Goal: Task Accomplishment & Management: Use online tool/utility

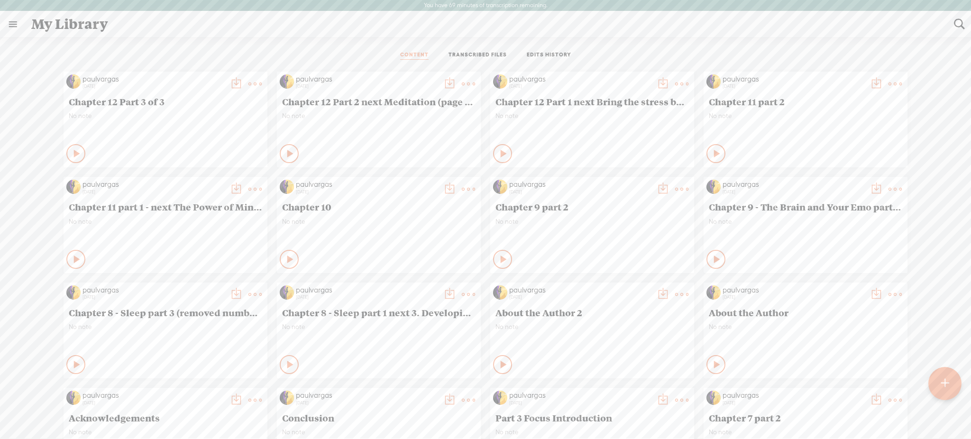
click at [468, 52] on link "TRANSCRIBED FILES" at bounding box center [477, 55] width 58 height 9
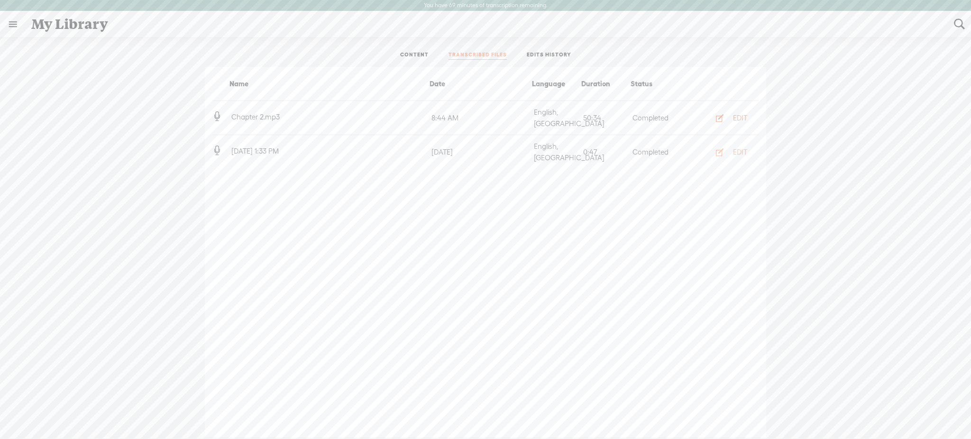
click at [742, 114] on div "EDIT" at bounding box center [740, 117] width 14 height 9
click at [742, 114] on div at bounding box center [485, 242] width 971 height 413
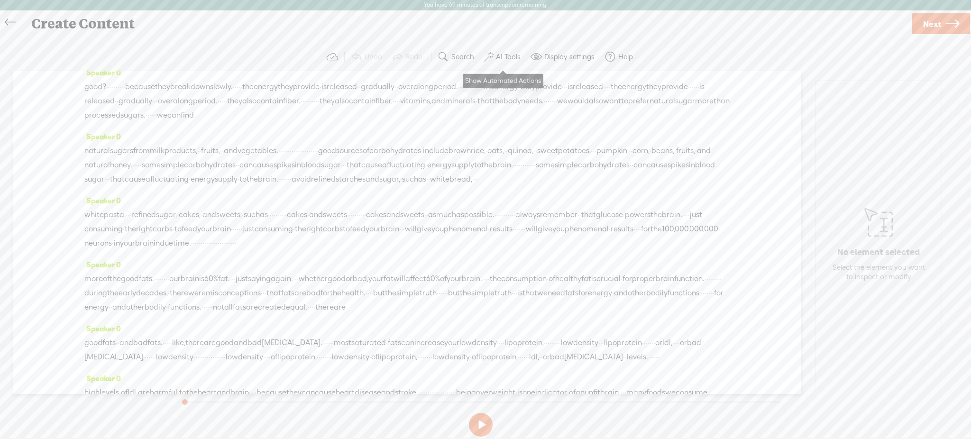
scroll to position [146, 0]
click at [516, 52] on label "AI Tools" at bounding box center [508, 56] width 25 height 9
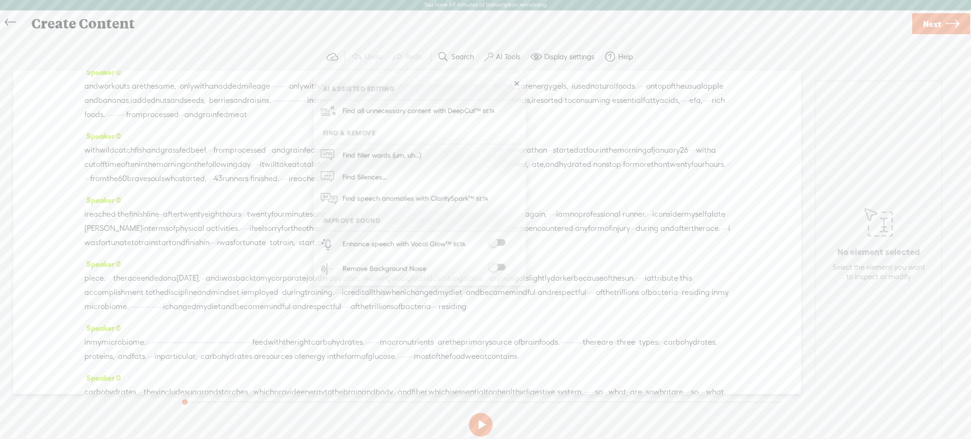
click at [503, 267] on span at bounding box center [496, 267] width 17 height 7
click at [503, 244] on span at bounding box center [494, 243] width 17 height 7
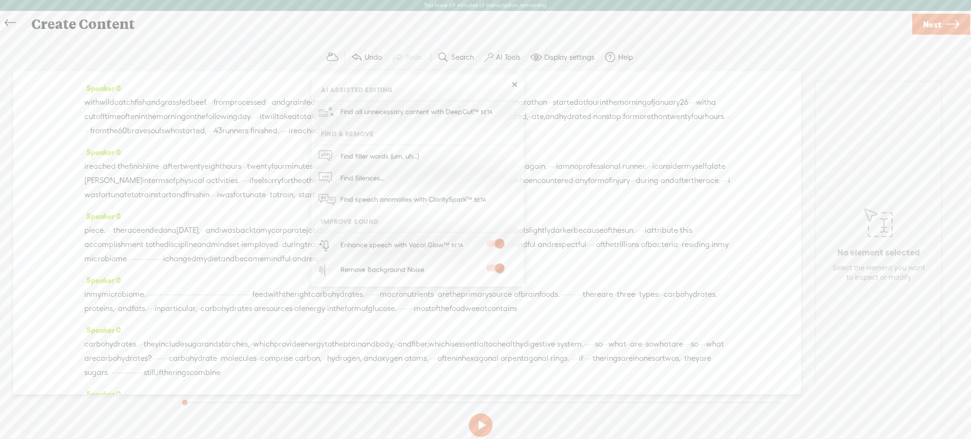
scroll to position [194, 0]
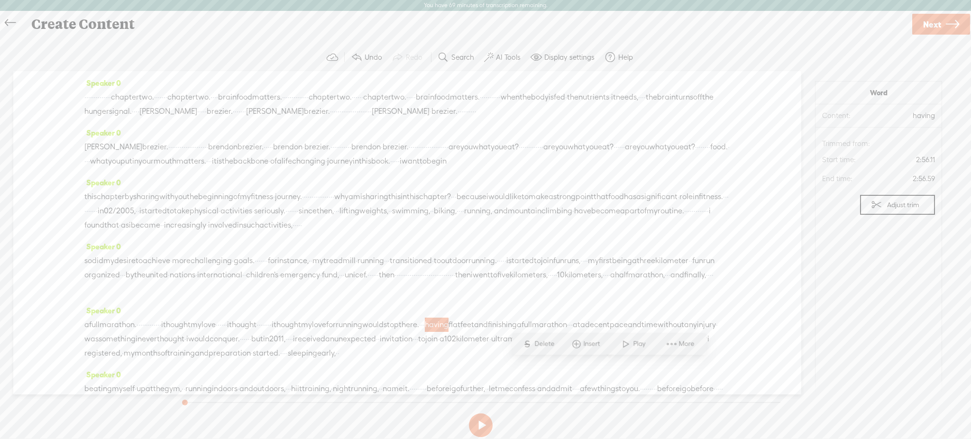
click at [111, 96] on span "·" at bounding box center [110, 97] width 2 height 14
click at [181, 69] on span at bounding box center [175, 73] width 14 height 17
click at [109, 99] on span "·" at bounding box center [108, 97] width 2 height 14
click at [172, 74] on span at bounding box center [170, 73] width 14 height 17
click at [484, 431] on button at bounding box center [481, 425] width 24 height 24
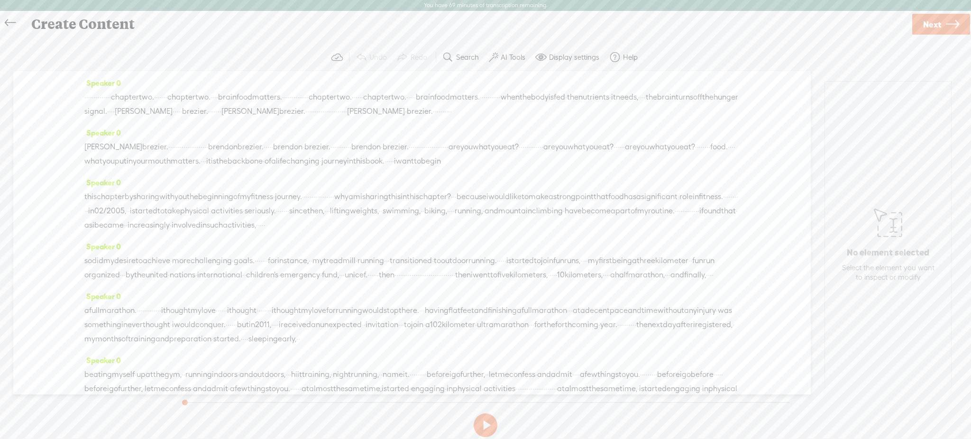
click at [111, 97] on span "·" at bounding box center [110, 97] width 2 height 14
click at [195, 97] on span "chapter" at bounding box center [181, 97] width 28 height 14
click at [139, 99] on span "chapter" at bounding box center [125, 97] width 28 height 14
click at [485, 429] on button at bounding box center [486, 425] width 24 height 24
click at [489, 425] on button at bounding box center [486, 425] width 24 height 24
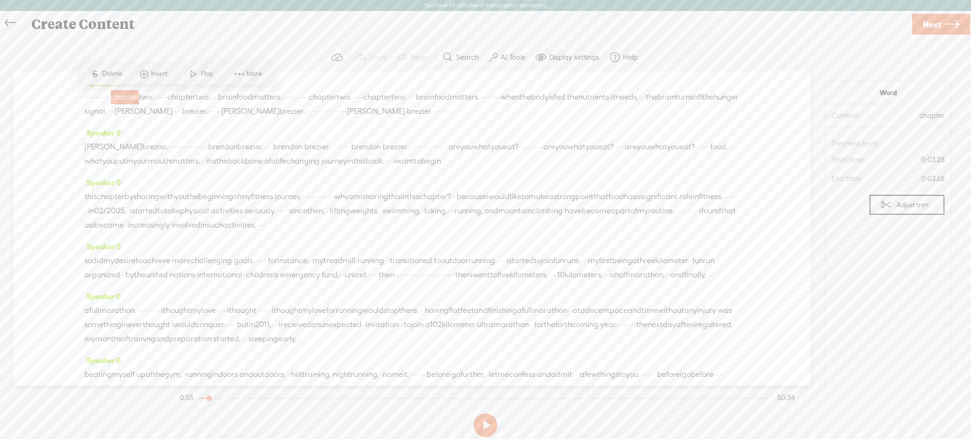
drag, startPoint x: 471, startPoint y: 111, endPoint x: 466, endPoint y: 162, distance: 51.0
click at [466, 162] on div "Speaker 0 · · · · · · · · · · · · · · chapter two. · · · · · · · chapter two. ·…" at bounding box center [411, 228] width 797 height 315
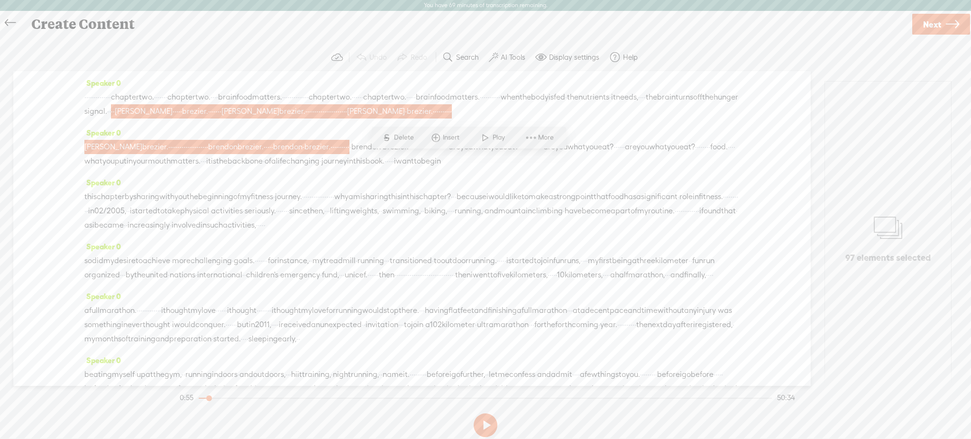
click at [535, 135] on span at bounding box center [531, 137] width 14 height 17
click at [403, 135] on span "Delete" at bounding box center [405, 137] width 22 height 9
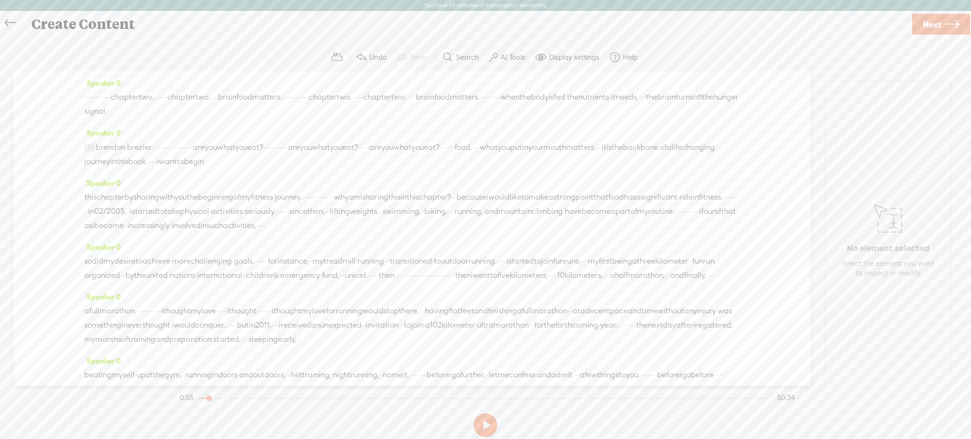
click at [373, 54] on label "Undo" at bounding box center [378, 57] width 18 height 9
click at [406, 58] on span at bounding box center [402, 57] width 11 height 11
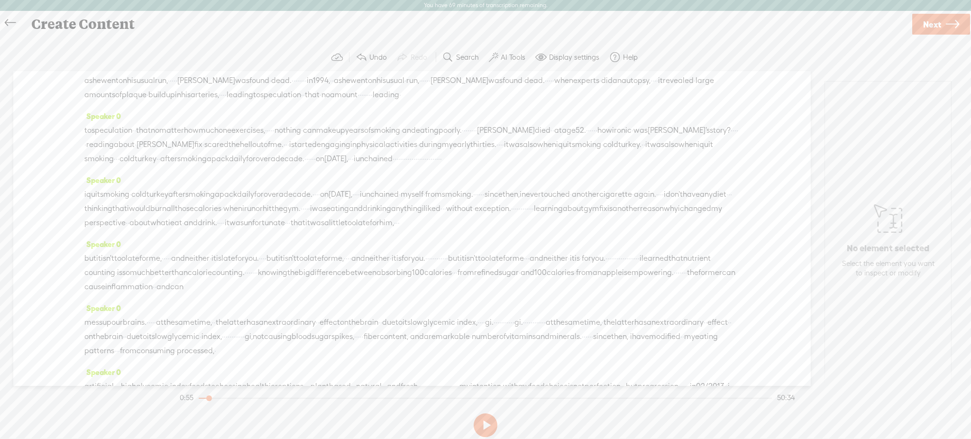
scroll to position [821, 0]
click at [512, 56] on label "AI Tools" at bounding box center [513, 57] width 25 height 9
click at [524, 82] on link at bounding box center [520, 84] width 9 height 9
click at [571, 58] on label "Display settings" at bounding box center [574, 57] width 50 height 9
click at [583, 157] on span at bounding box center [578, 156] width 17 height 7
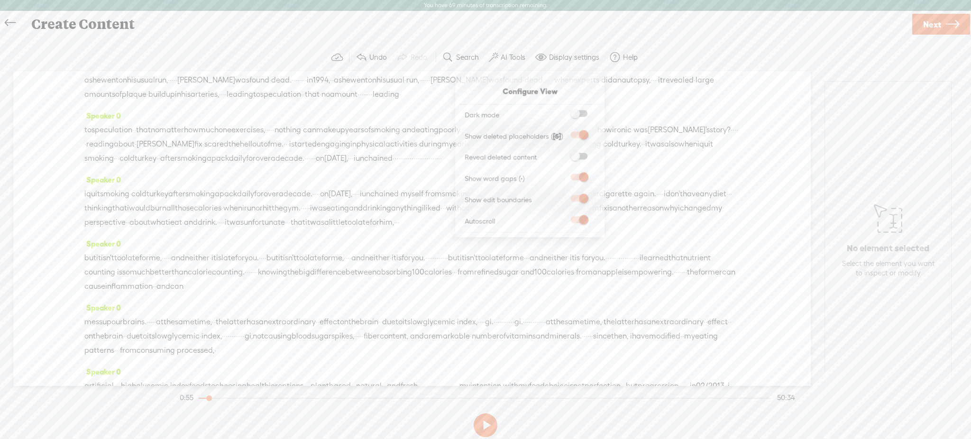
click at [563, 153] on input "checkbox" at bounding box center [563, 153] width 0 height 0
click at [682, 37] on div "his lifestyle. · · · · · · · · · · · · · · · with a strong will, · he quit smok…" at bounding box center [411, 16] width 655 height 43
click at [665, 45] on div "Speaker 0 his lifestyle. · · · · · · · · · · · · · · · with a strong will, · he…" at bounding box center [411, 13] width 655 height 64
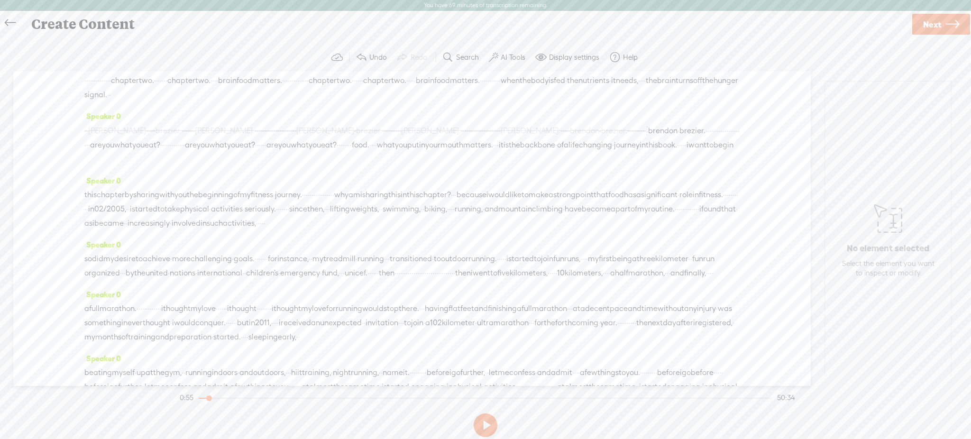
scroll to position [0, 0]
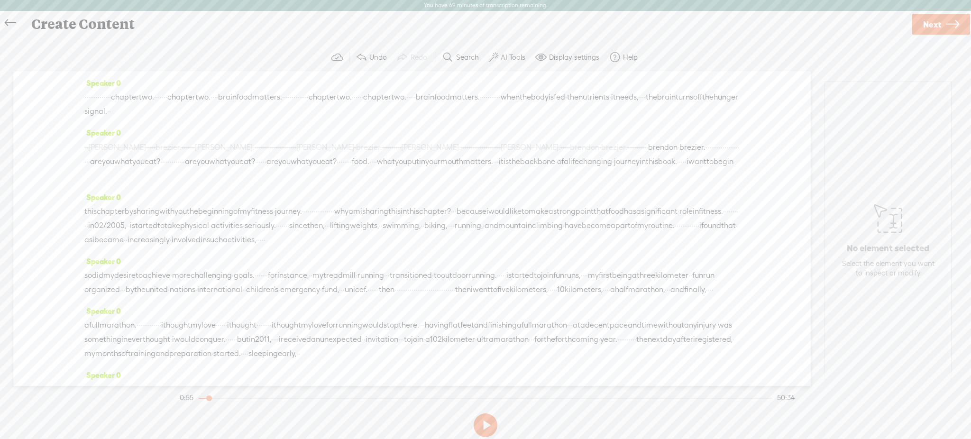
click at [646, 104] on span "the" at bounding box center [651, 97] width 11 height 14
click at [344, 89] on span at bounding box center [340, 88] width 14 height 17
click at [484, 431] on button at bounding box center [486, 425] width 24 height 24
drag, startPoint x: 201, startPoint y: 174, endPoint x: 541, endPoint y: 172, distance: 339.4
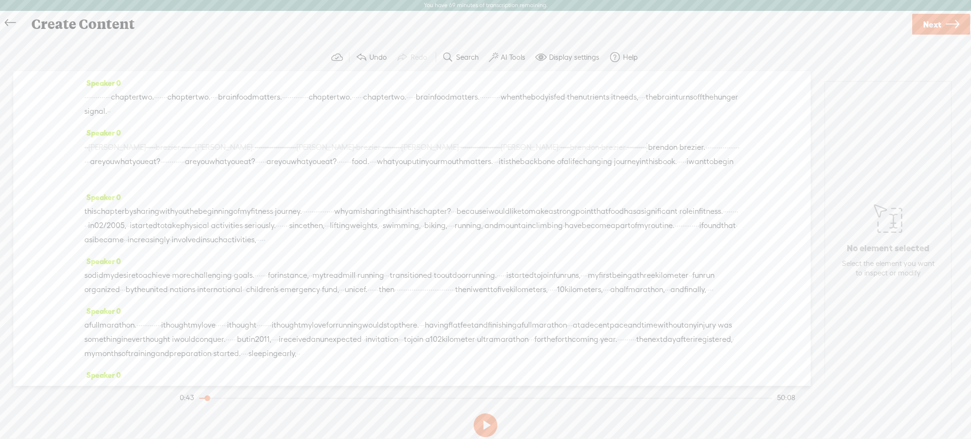
click at [541, 172] on div "[S] · · brendan · · · · · [GEOGRAPHIC_DATA]. · · · · · · · [PERSON_NAME]. · · ·…" at bounding box center [411, 161] width 655 height 43
click at [449, 154] on span "S Delete" at bounding box center [467, 151] width 47 height 17
click at [463, 255] on div "Speaker 0 this chapter by sharing with you the beginning of my fitness · journe…" at bounding box center [411, 223] width 655 height 64
drag, startPoint x: 534, startPoint y: 170, endPoint x: 193, endPoint y: 176, distance: 340.9
click at [193, 176] on div "[S] · · brendan · · · · · [GEOGRAPHIC_DATA]. · · · · · · · [PERSON_NAME]. · · ·…" at bounding box center [411, 162] width 655 height 44
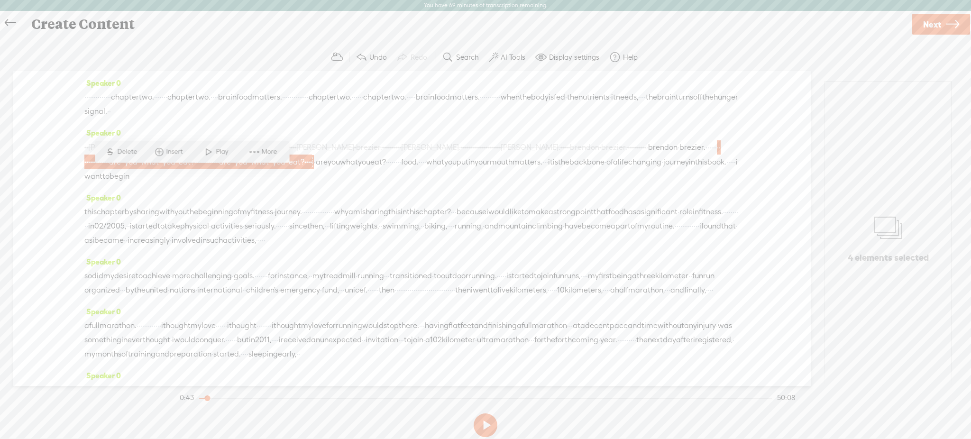
click at [384, 283] on span "running" at bounding box center [370, 276] width 27 height 14
